Goal: Information Seeking & Learning: Learn about a topic

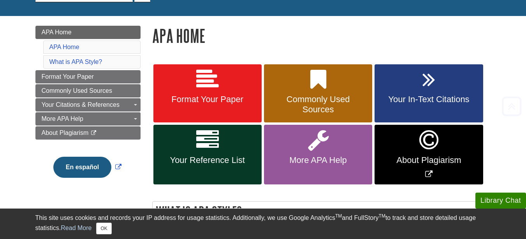
scroll to position [156, 0]
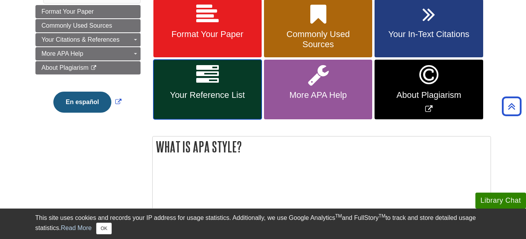
click at [205, 75] on icon at bounding box center [207, 74] width 23 height 23
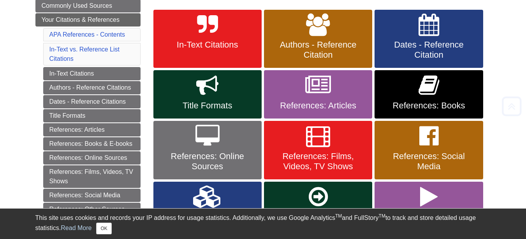
scroll to position [156, 0]
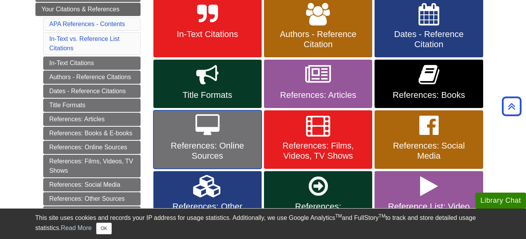
click at [240, 148] on span "References: Online Sources" at bounding box center [207, 151] width 97 height 20
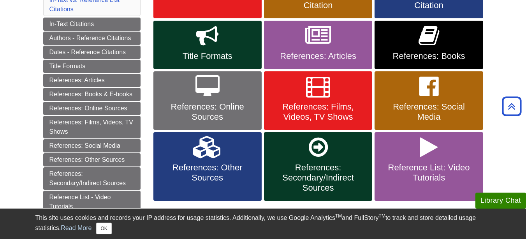
scroll to position [234, 0]
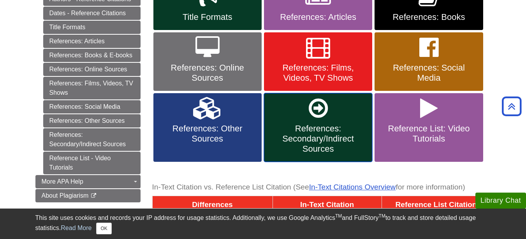
click at [337, 139] on span "References: Secondary/Indirect Sources" at bounding box center [318, 138] width 97 height 30
click at [224, 138] on span "References: Other Sources" at bounding box center [207, 133] width 97 height 20
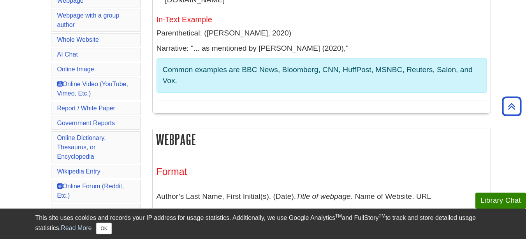
scroll to position [273, 0]
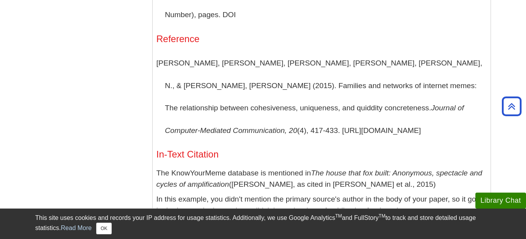
scroll to position [506, 0]
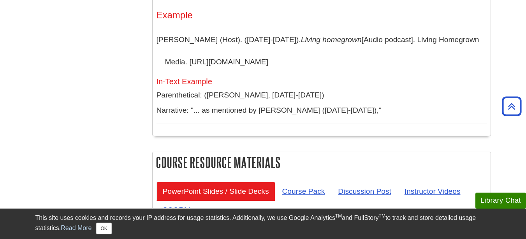
scroll to position [2181, 0]
